Goal: Navigation & Orientation: Find specific page/section

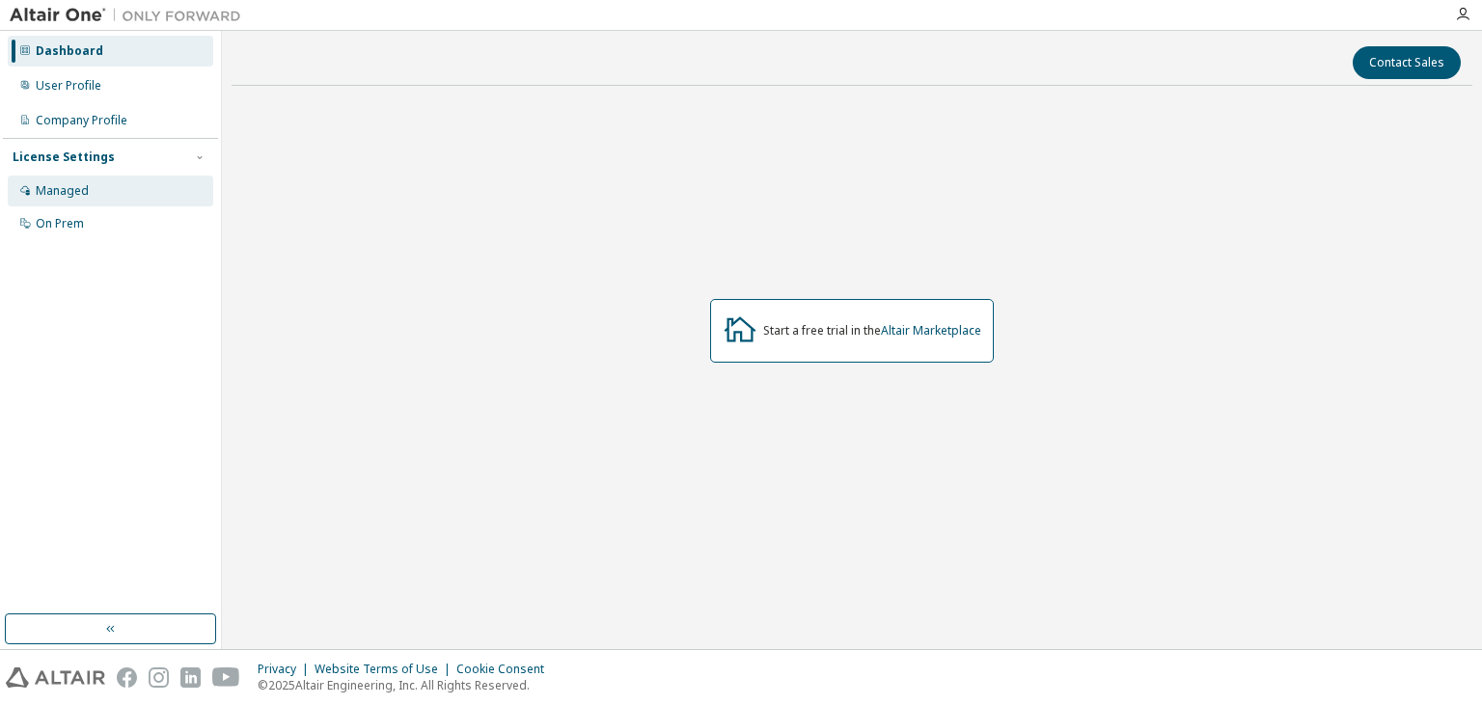
click at [117, 199] on div "Managed" at bounding box center [110, 191] width 205 height 31
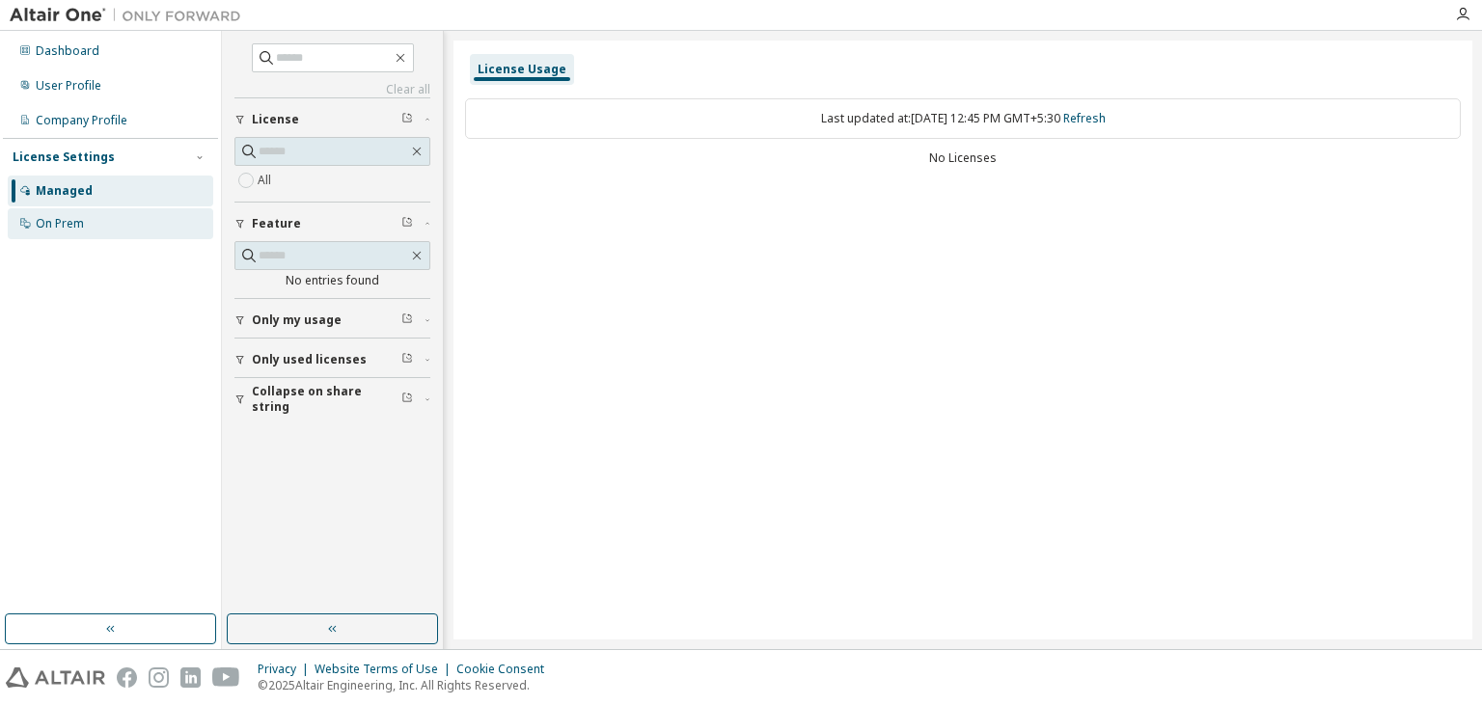
click at [113, 218] on div "On Prem" at bounding box center [110, 223] width 205 height 31
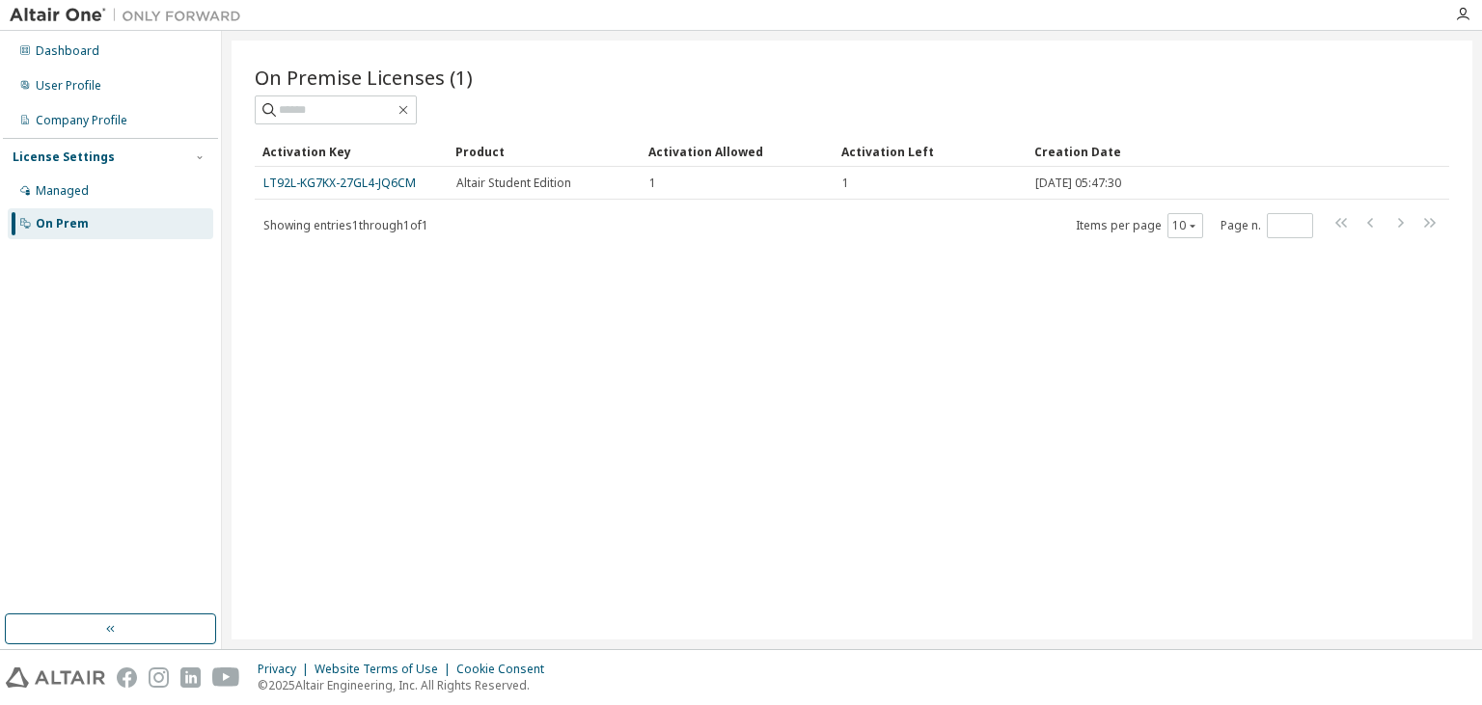
click at [422, 334] on div "On Premise Licenses (1) Clear Load Save Save As Field Operator Value Select fil…" at bounding box center [852, 340] width 1240 height 599
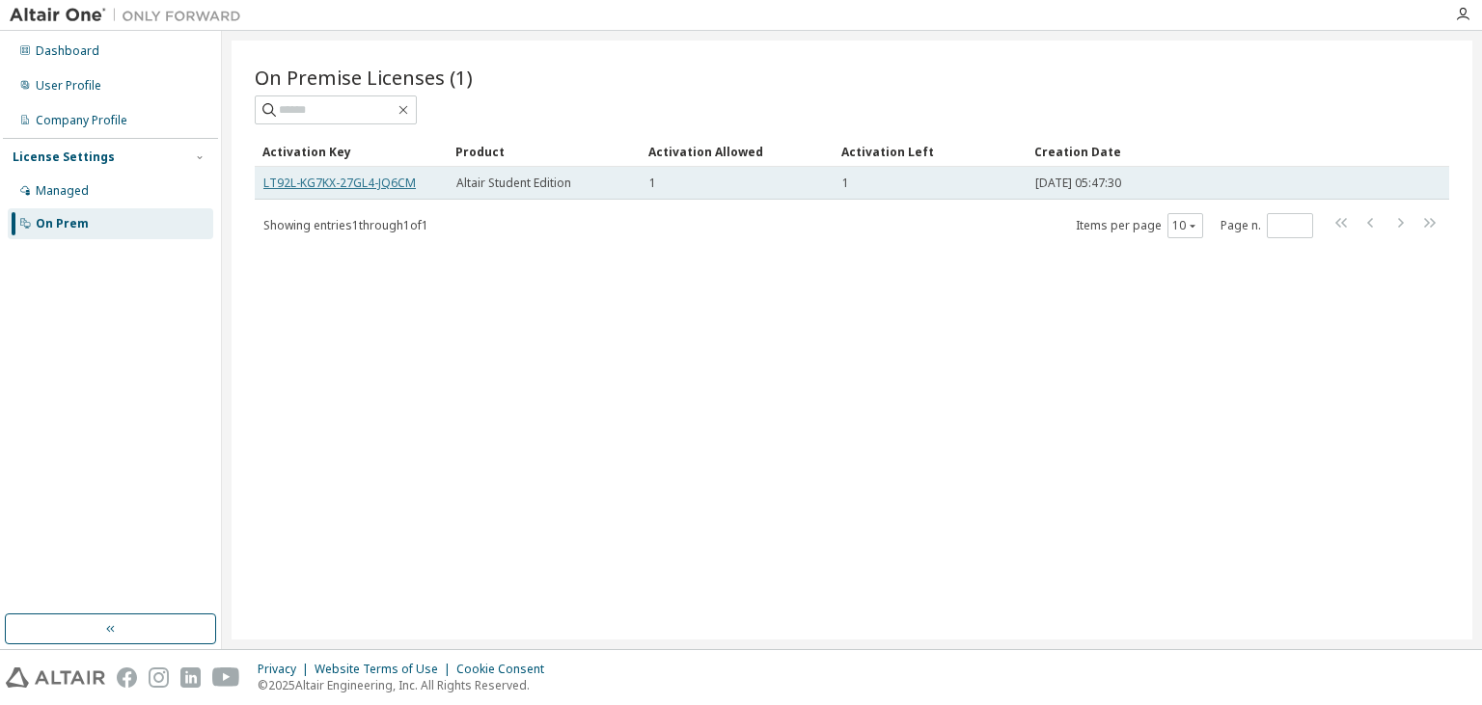
click at [394, 185] on link "LT92L-KG7KX-27GL4-JQ6CM" at bounding box center [339, 183] width 152 height 16
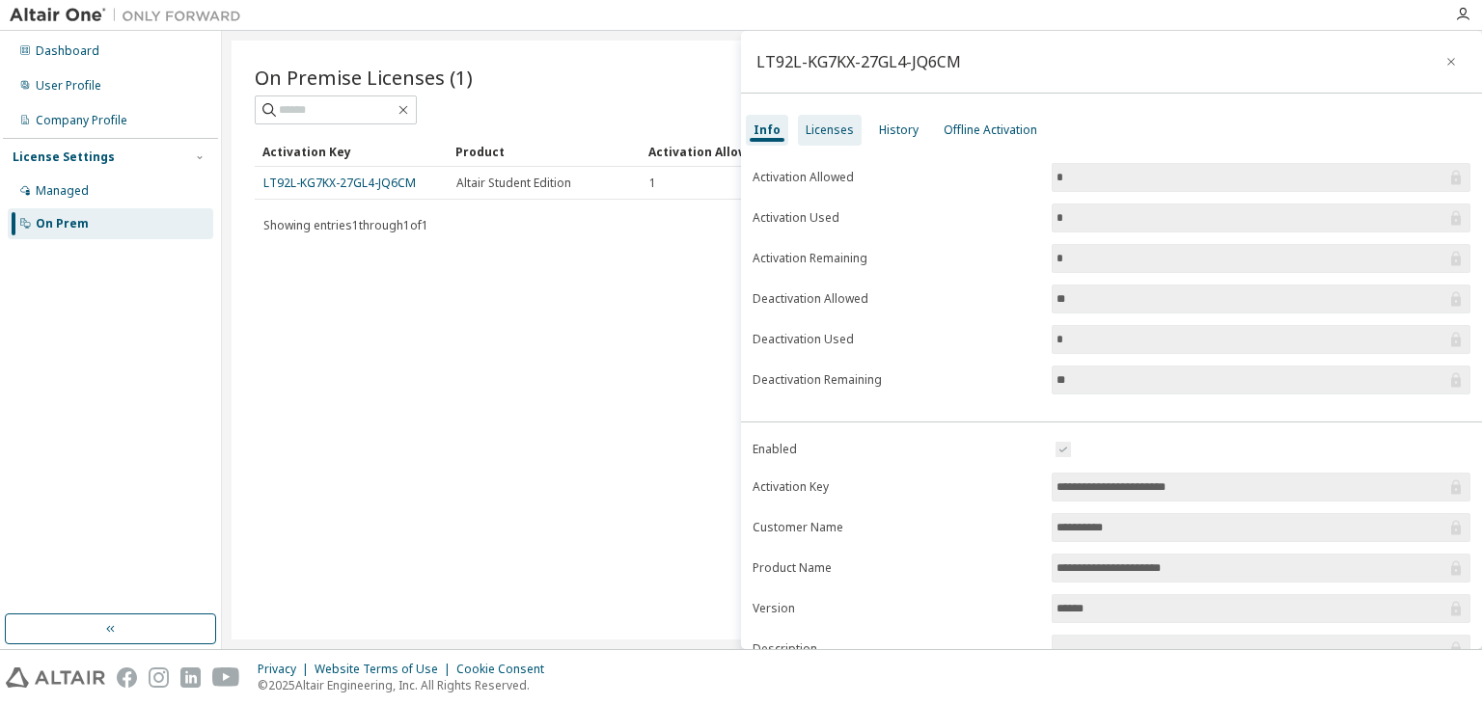
click at [839, 125] on div "Licenses" at bounding box center [829, 130] width 48 height 15
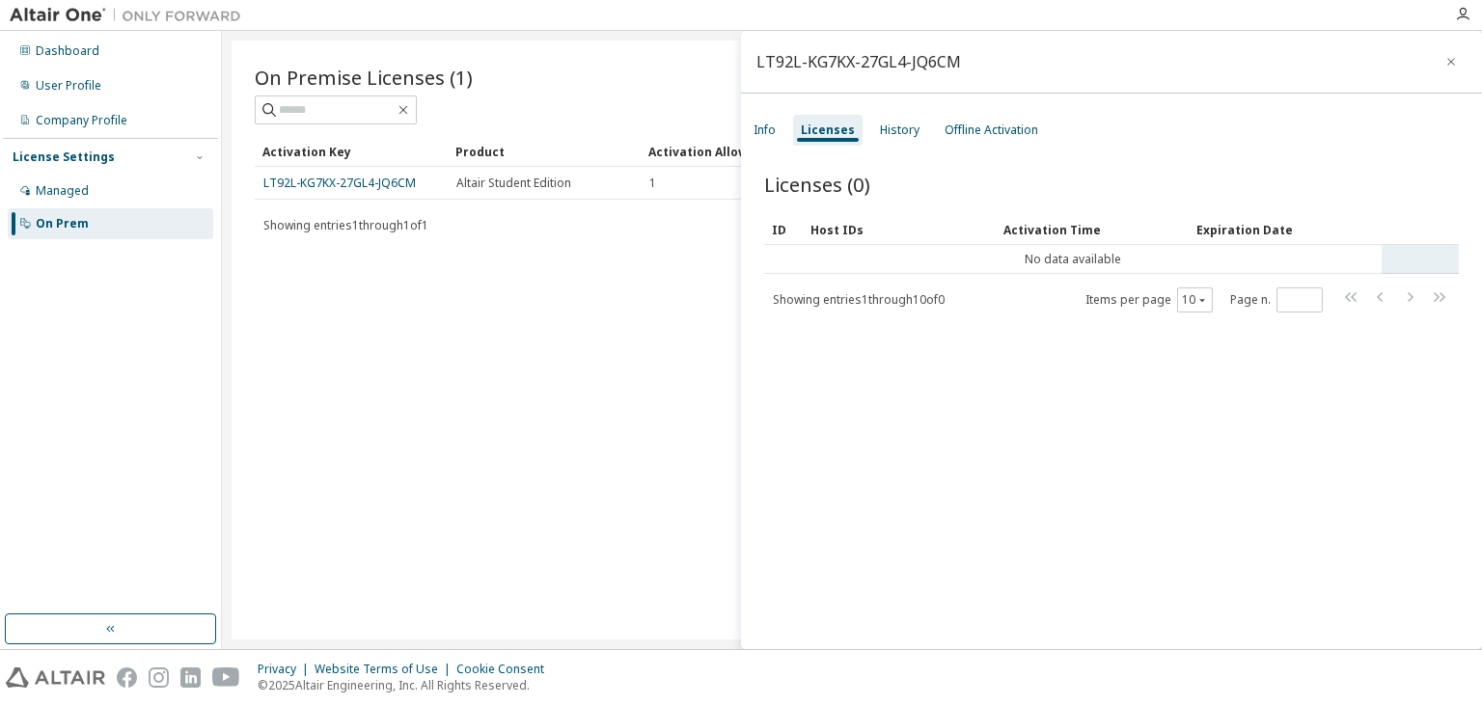
click at [1076, 249] on td "No data available" at bounding box center [1072, 259] width 617 height 29
click at [984, 145] on div "Offline Activation" at bounding box center [991, 130] width 109 height 31
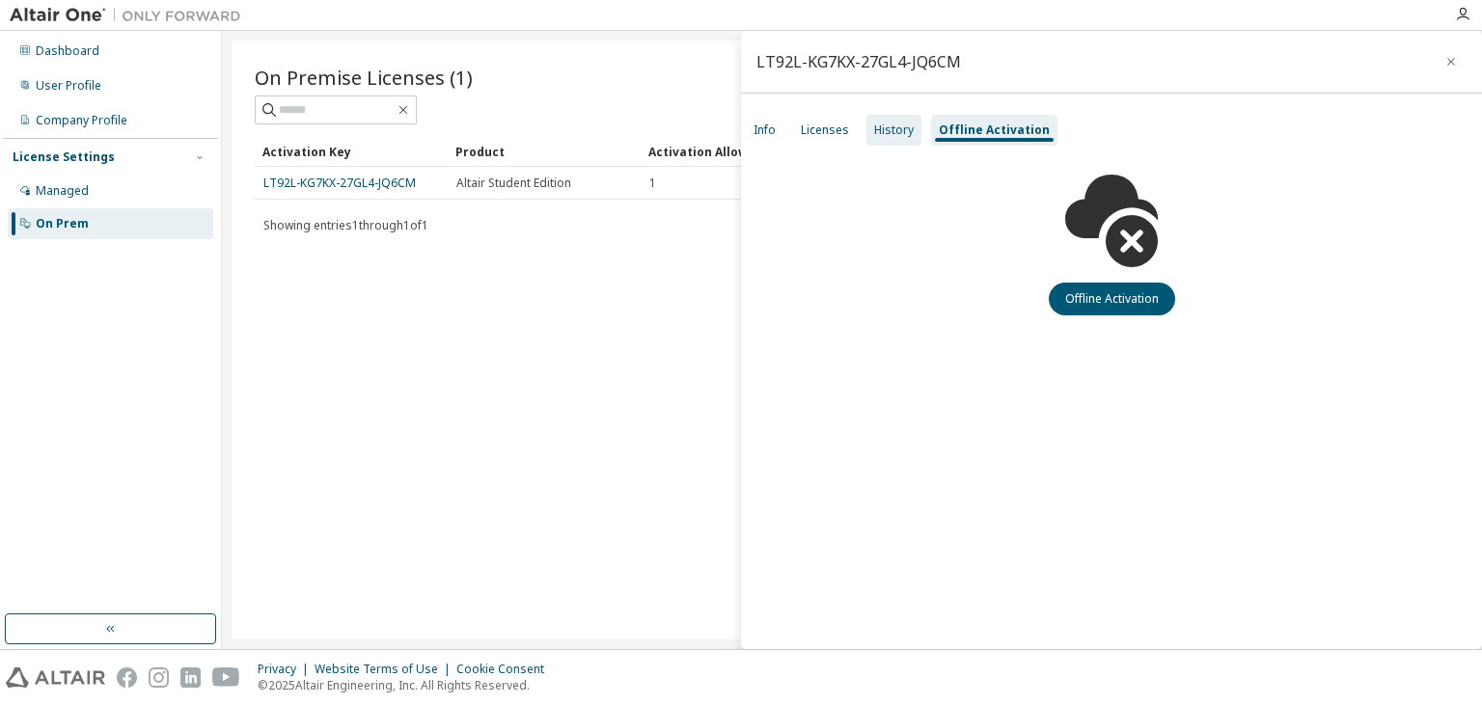
click at [904, 123] on div "History" at bounding box center [894, 130] width 40 height 15
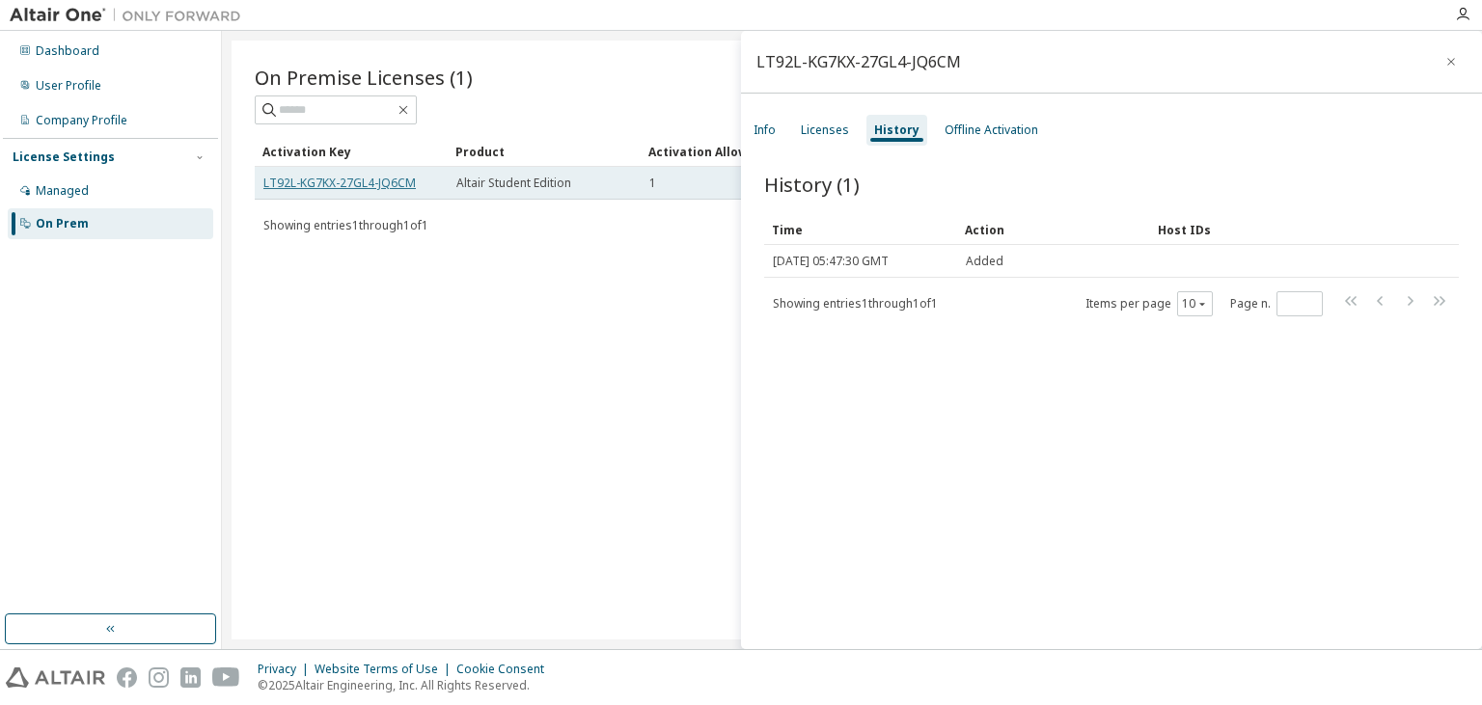
click at [357, 183] on link "LT92L-KG7KX-27GL4-JQ6CM" at bounding box center [339, 183] width 152 height 16
click at [357, 182] on link "LT92L-KG7KX-27GL4-JQ6CM" at bounding box center [339, 183] width 152 height 16
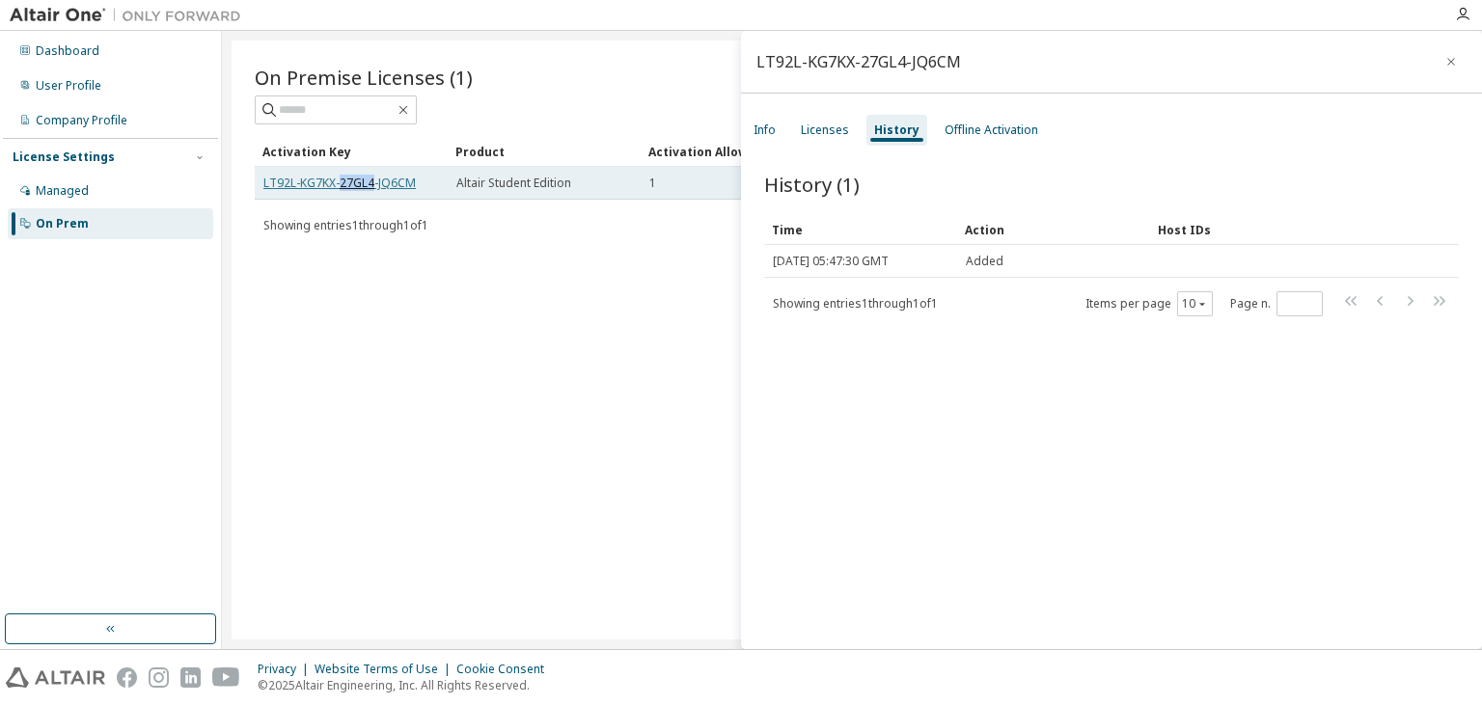
click at [357, 182] on link "LT92L-KG7KX-27GL4-JQ6CM" at bounding box center [339, 183] width 152 height 16
drag, startPoint x: 176, startPoint y: 165, endPoint x: 96, endPoint y: 193, distance: 83.9
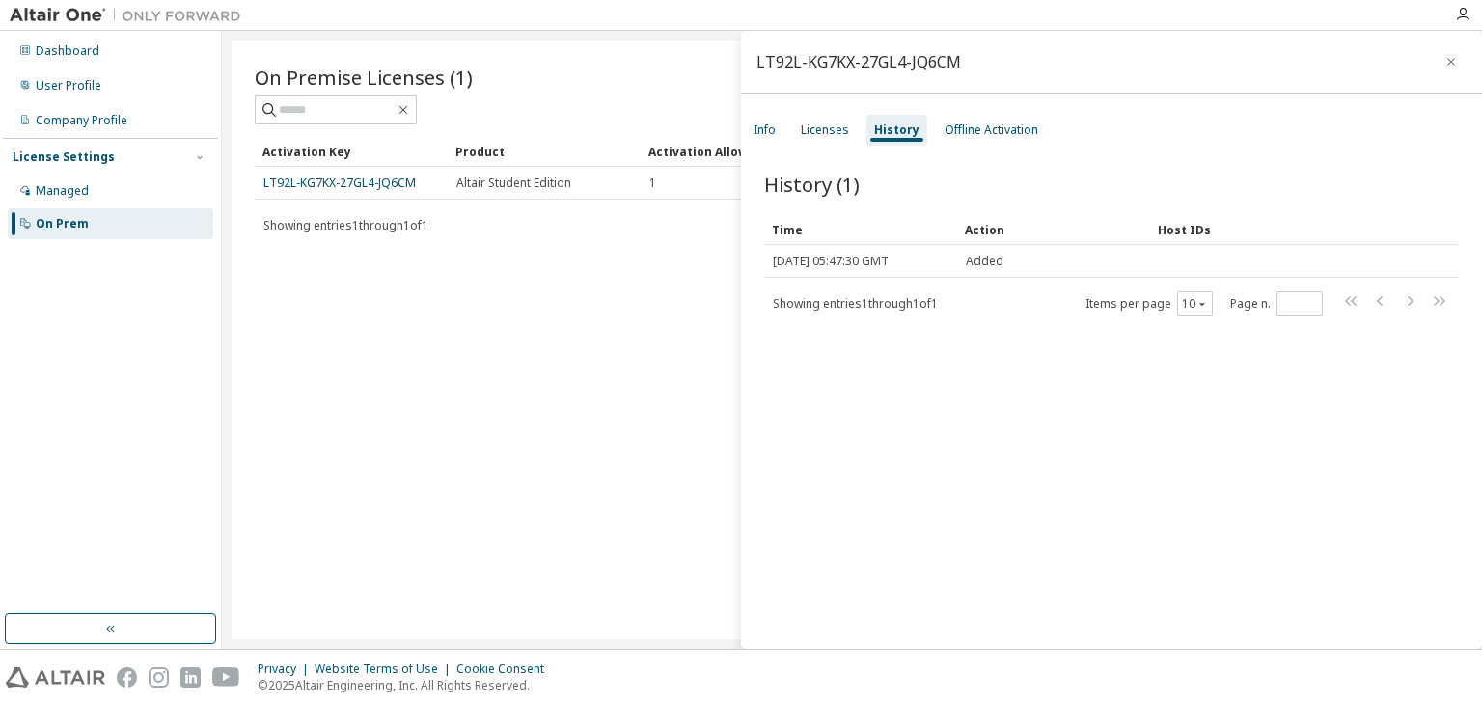
click at [175, 165] on div "License Settings" at bounding box center [111, 157] width 196 height 17
click at [96, 193] on div "Dashboard User Profile Company Profile License Settings Managed On Prem" at bounding box center [110, 323] width 215 height 578
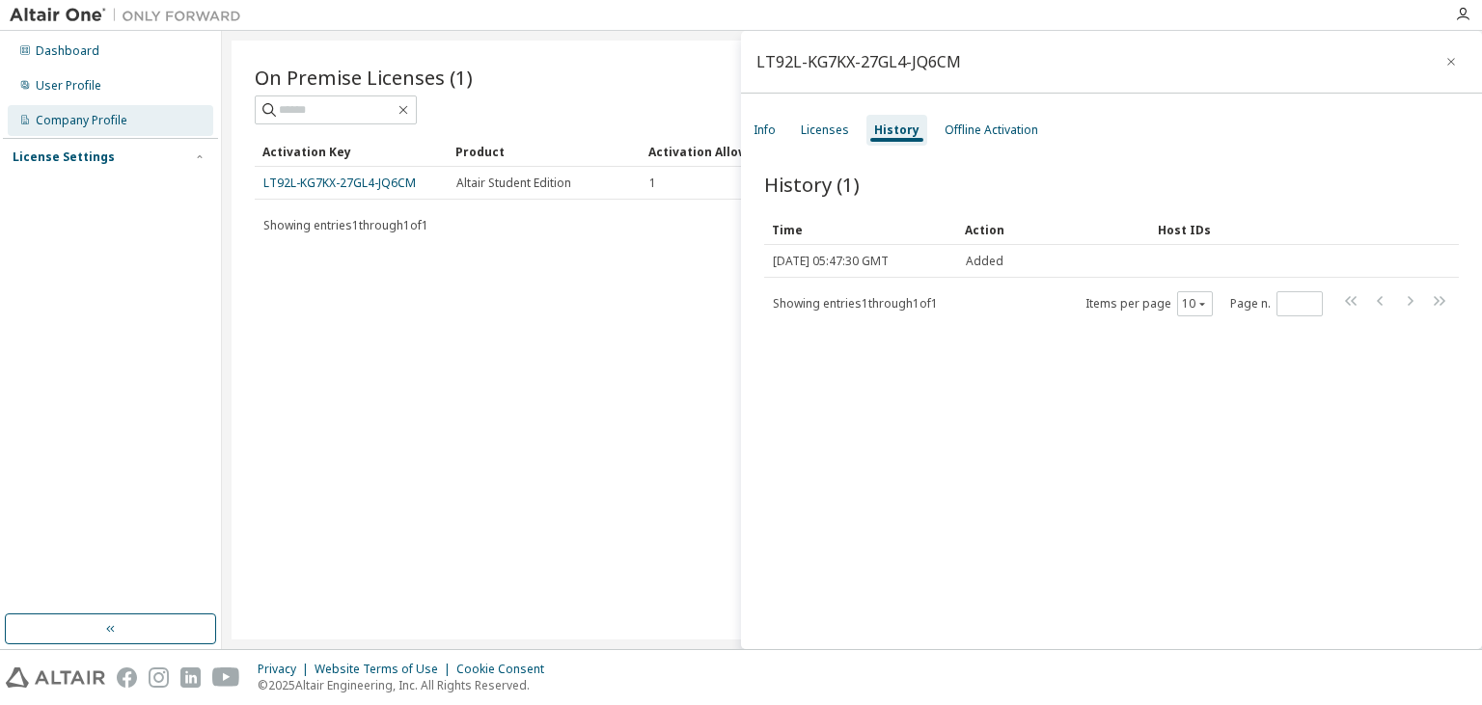
click at [98, 120] on div "Company Profile" at bounding box center [82, 120] width 92 height 15
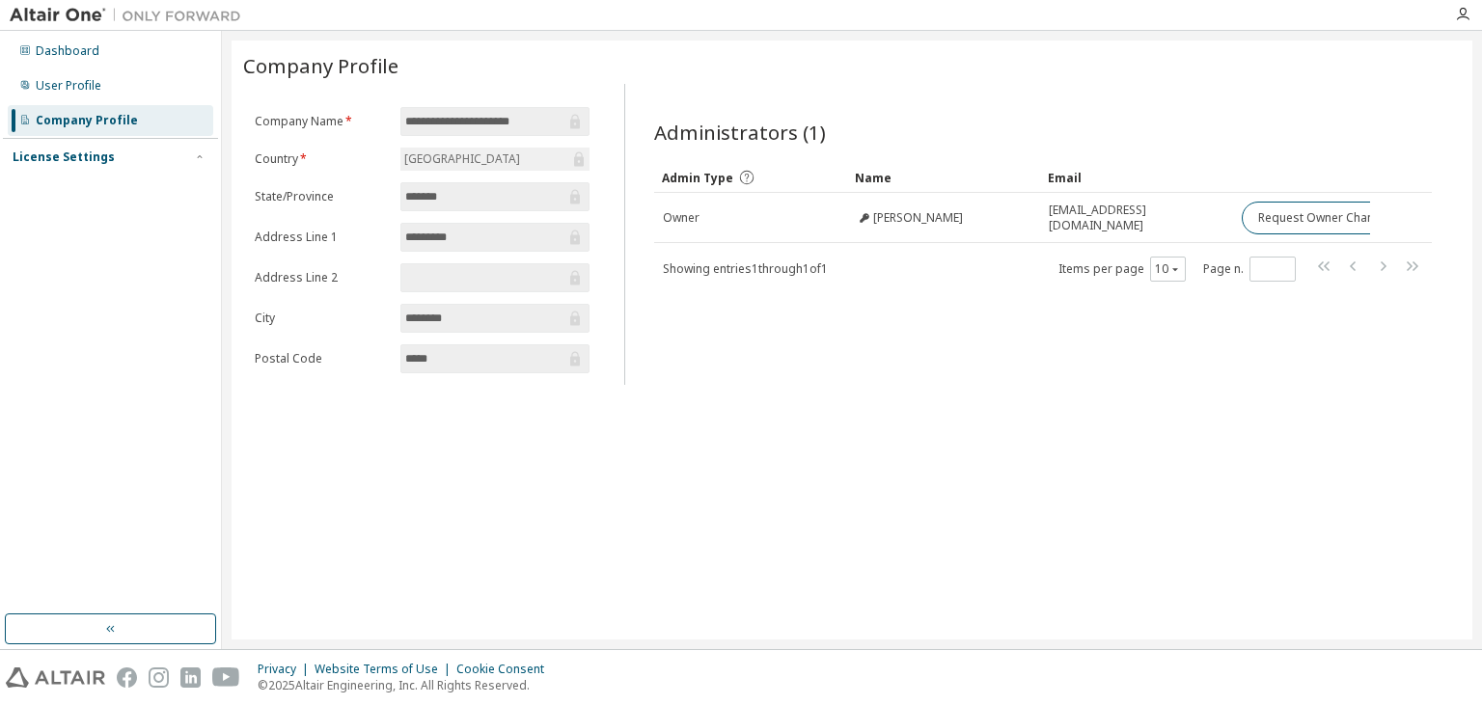
click at [156, 115] on div "Company Profile" at bounding box center [110, 120] width 205 height 31
click at [147, 84] on div "User Profile" at bounding box center [110, 85] width 205 height 31
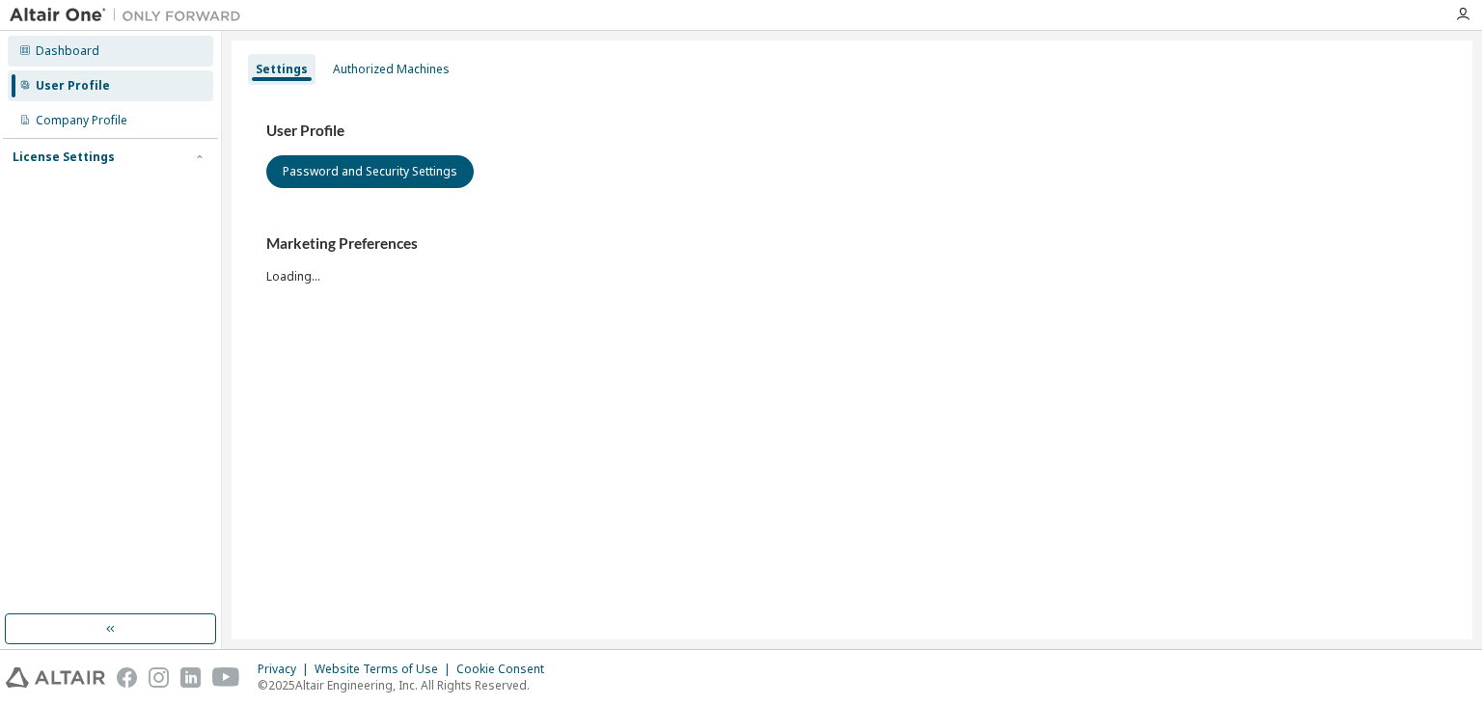
click at [137, 55] on div "Dashboard" at bounding box center [110, 51] width 205 height 31
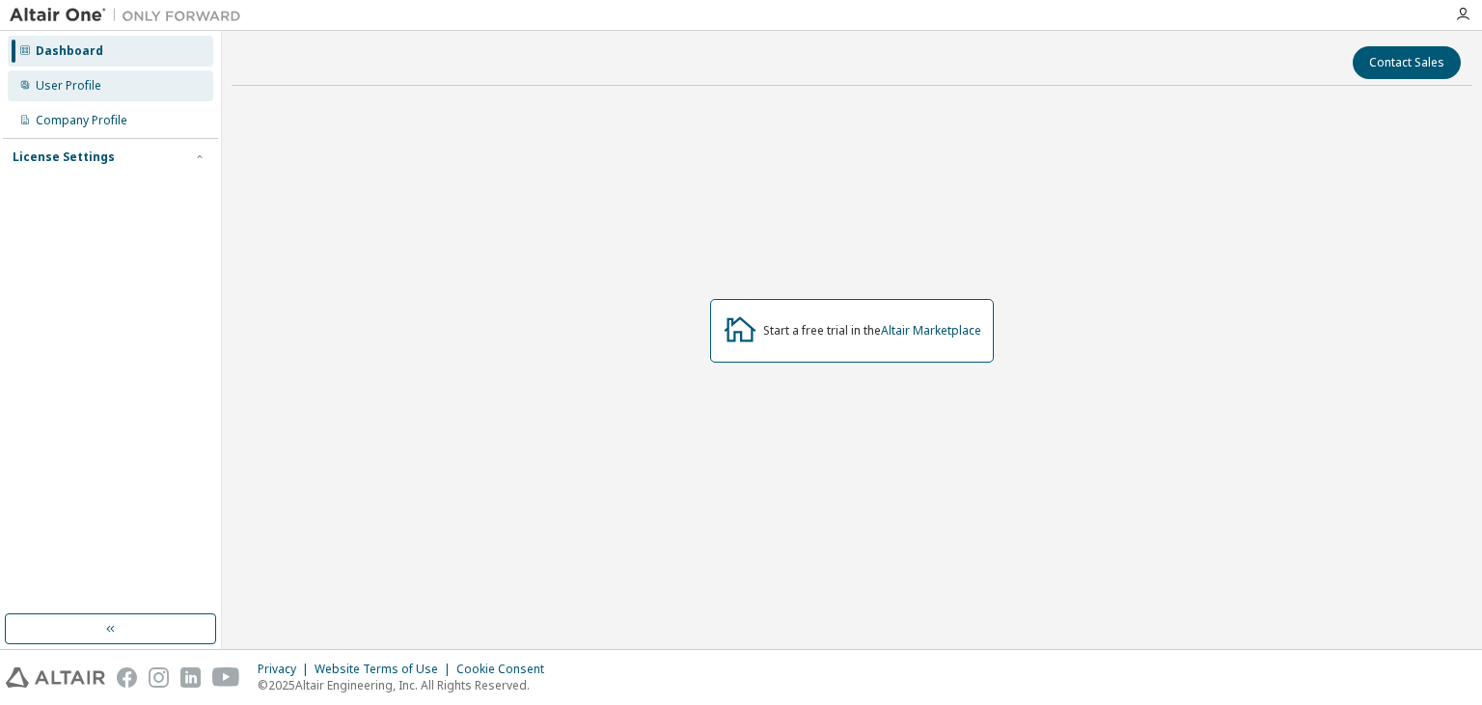
click at [136, 75] on div "User Profile" at bounding box center [110, 85] width 205 height 31
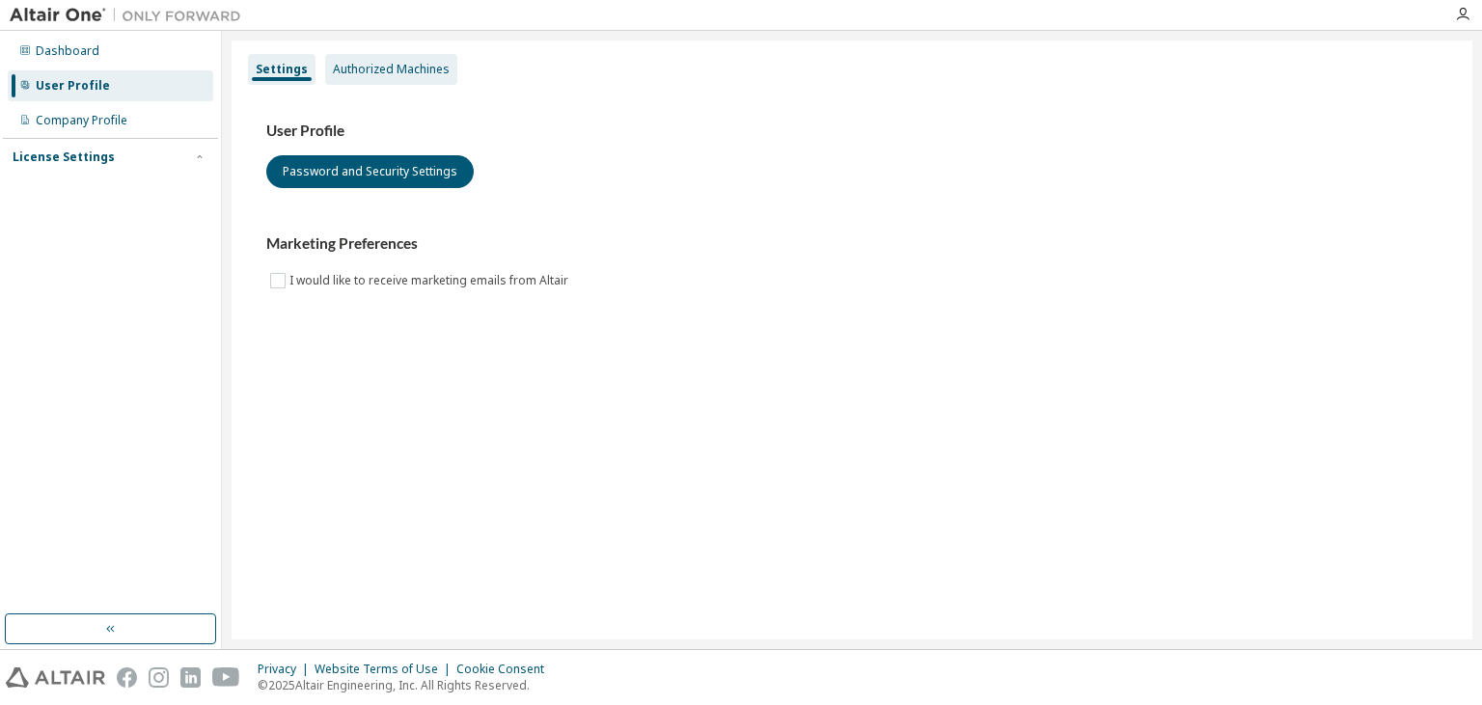
click at [357, 72] on div "Authorized Machines" at bounding box center [391, 69] width 117 height 15
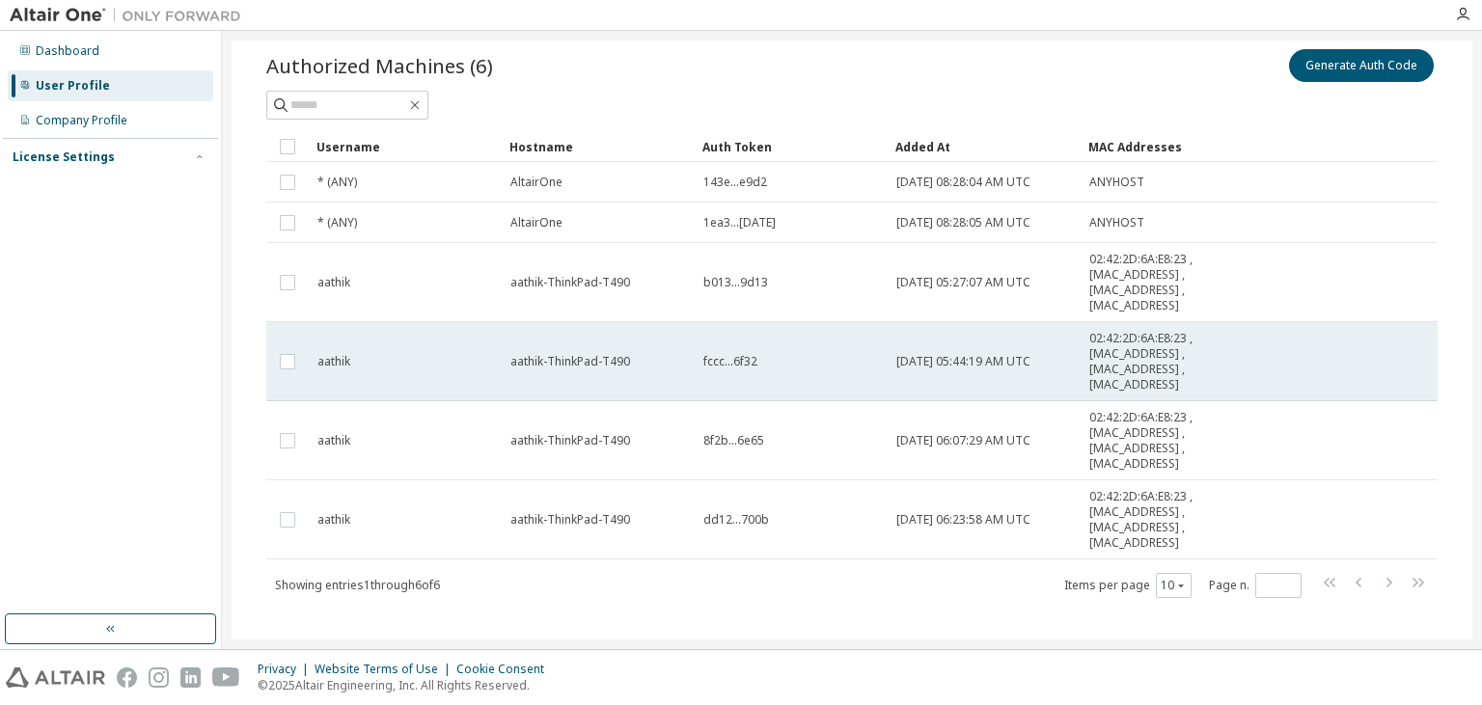
scroll to position [84, 0]
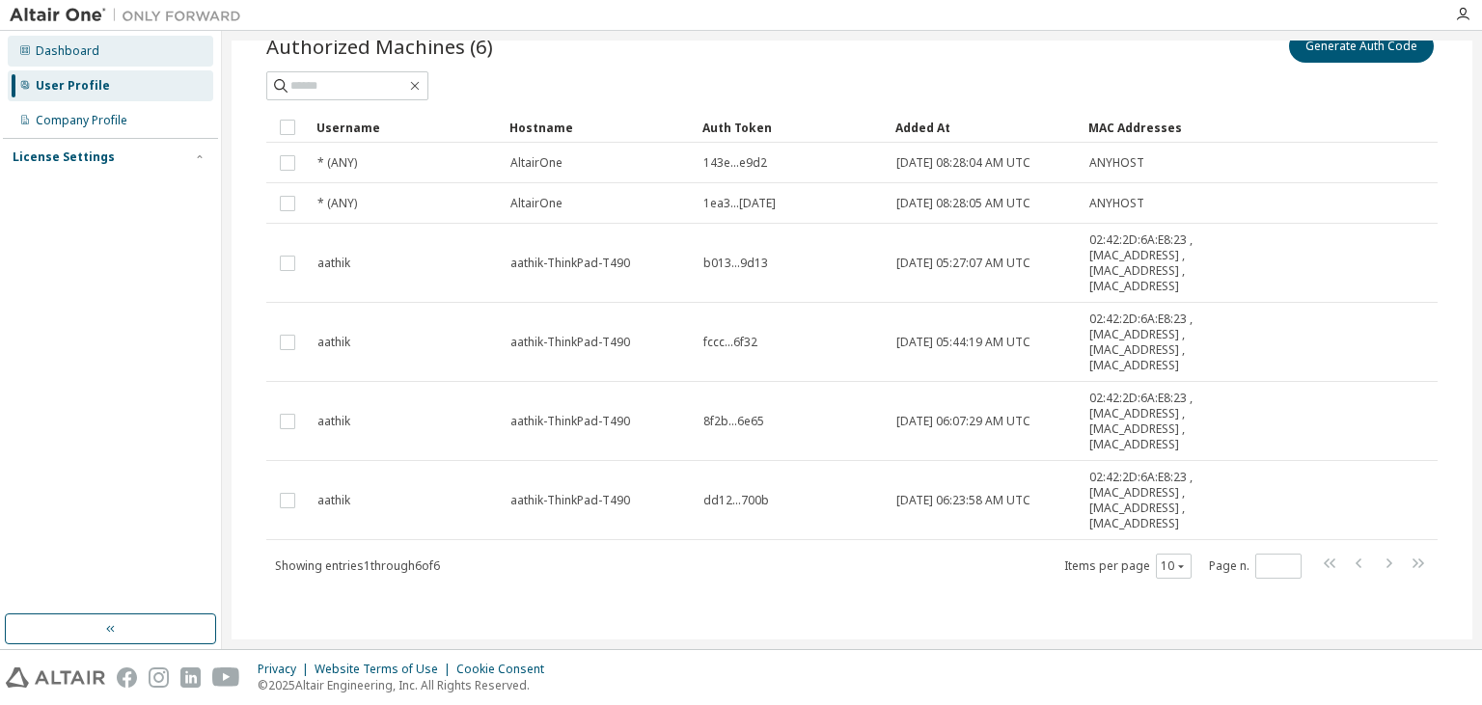
click at [117, 62] on div "Dashboard" at bounding box center [110, 51] width 205 height 31
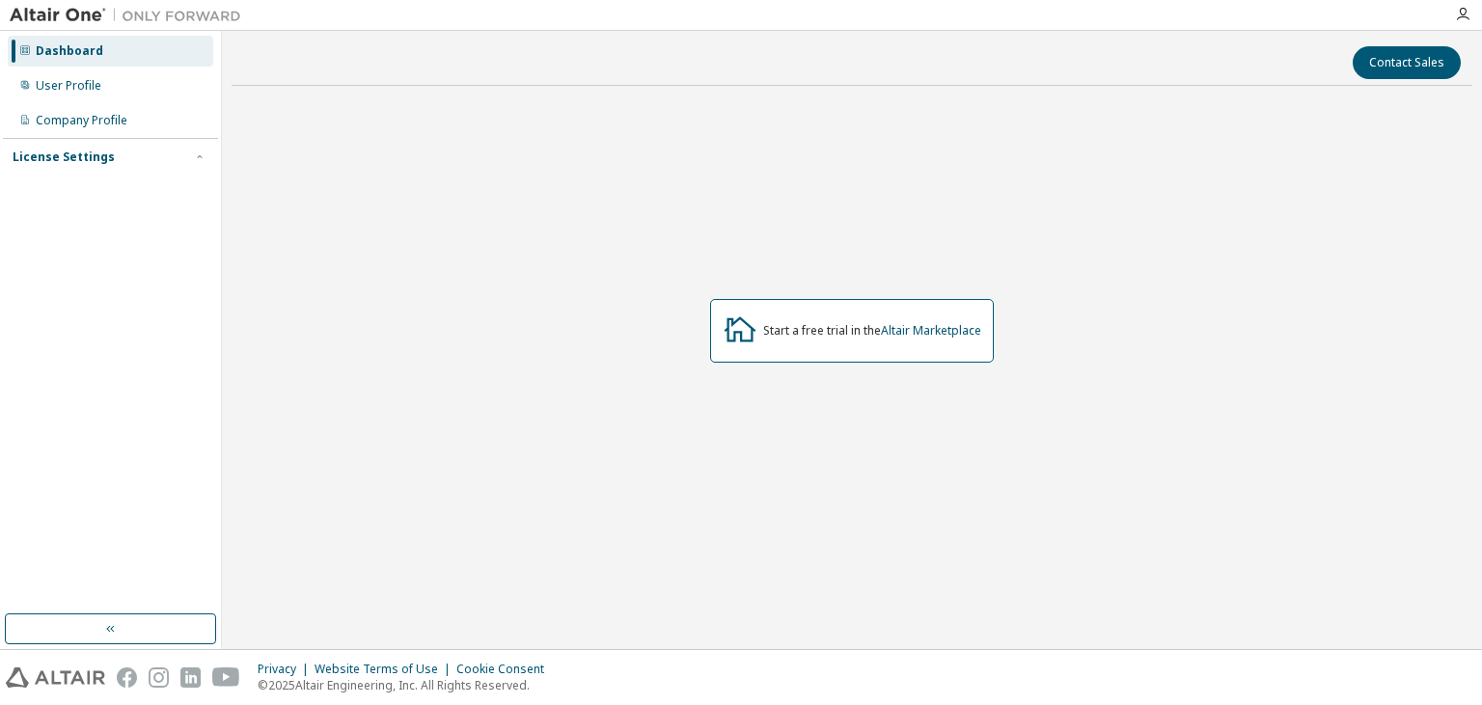
drag, startPoint x: 1004, startPoint y: 332, endPoint x: 977, endPoint y: 336, distance: 27.3
click at [1001, 332] on div "Start a free trial in the Altair Marketplace" at bounding box center [852, 330] width 1240 height 458
click at [959, 337] on link "Altair Marketplace" at bounding box center [931, 330] width 100 height 16
